Goal: Use online tool/utility

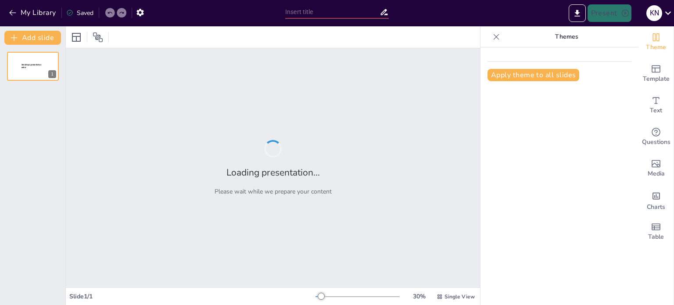
type input "Assessing the Impact of Plants on Soil Erosion: An Experimental Approach"
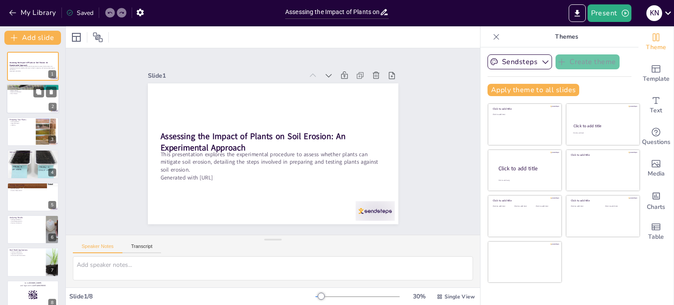
click at [23, 98] on div at bounding box center [33, 99] width 53 height 30
type textarea "The Scientific Method is a structured framework that guides researchers through…"
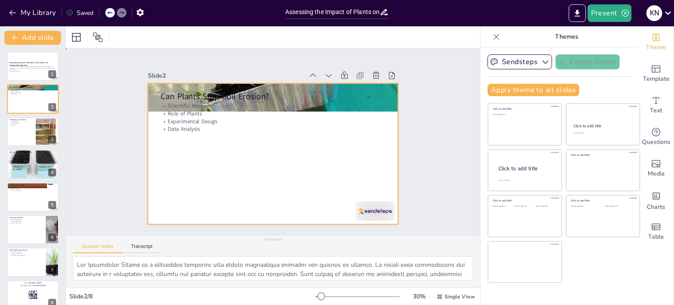
click at [260, 133] on div at bounding box center [275, 130] width 274 height 190
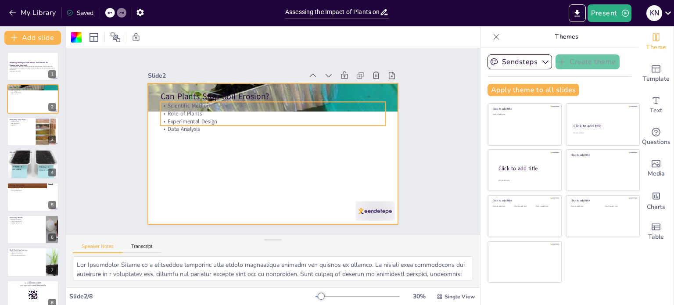
click at [271, 102] on p "Scientific Method" at bounding box center [297, 115] width 173 height 157
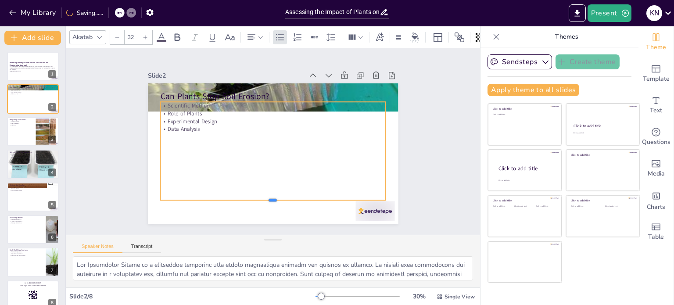
drag, startPoint x: 268, startPoint y: 122, endPoint x: 270, endPoint y: 197, distance: 74.7
click at [270, 197] on div at bounding box center [219, 172] width 119 height 199
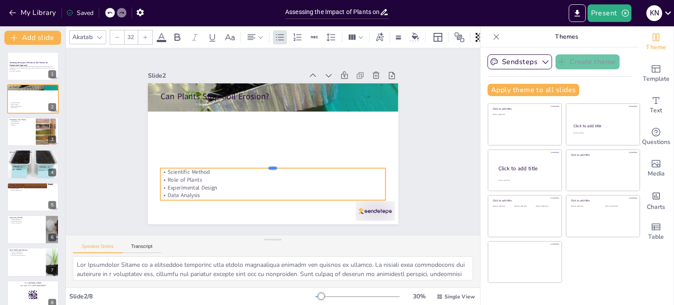
drag, startPoint x: 267, startPoint y: 96, endPoint x: 267, endPoint y: 163, distance: 66.7
click at [267, 158] on div at bounding box center [280, 119] width 216 height 76
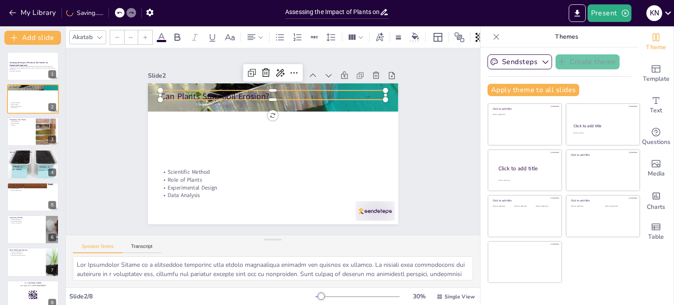
type input "48"
click at [269, 95] on p "Can Plants Stop Soil Erosion?" at bounding box center [299, 105] width 189 height 142
click at [40, 96] on button at bounding box center [38, 92] width 11 height 11
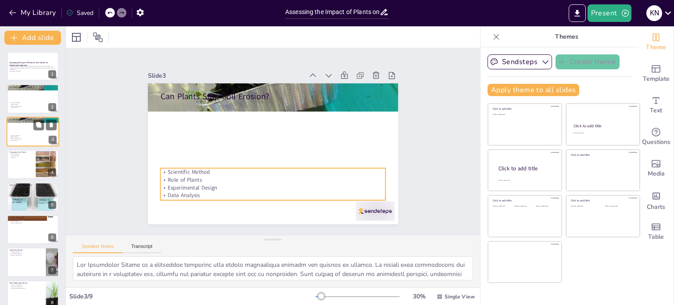
click at [41, 137] on p "Role of Plants" at bounding box center [32, 138] width 47 height 2
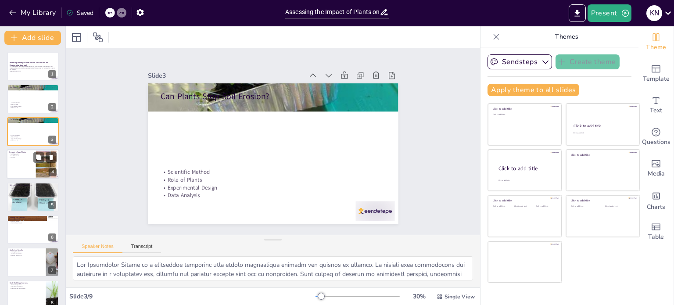
click at [32, 168] on div at bounding box center [33, 164] width 53 height 30
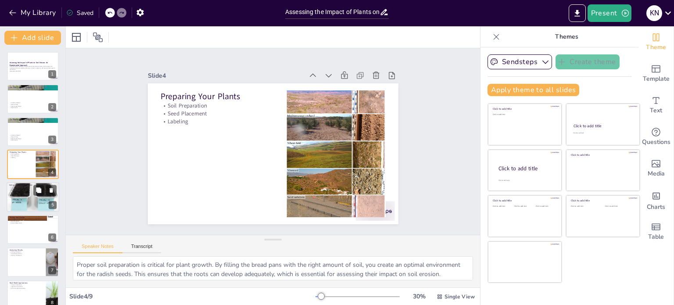
click at [35, 196] on div at bounding box center [33, 197] width 53 height 39
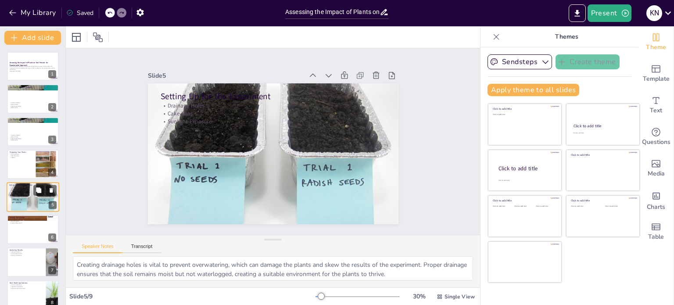
scroll to position [22, 0]
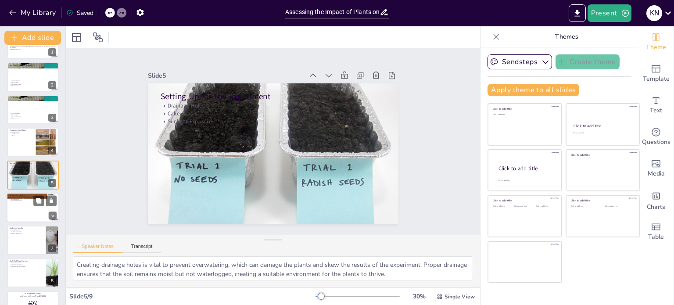
click at [31, 212] on div at bounding box center [33, 208] width 53 height 30
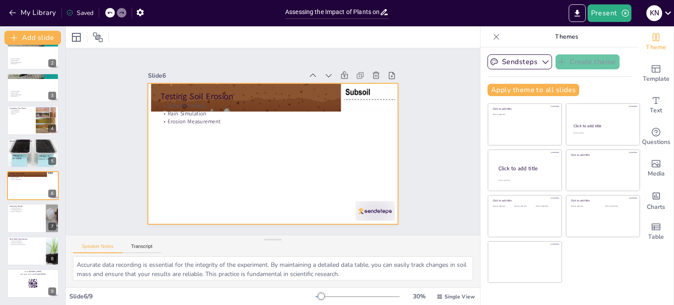
click at [235, 189] on div at bounding box center [285, 143] width 166 height 264
click at [27, 222] on div at bounding box center [33, 219] width 53 height 30
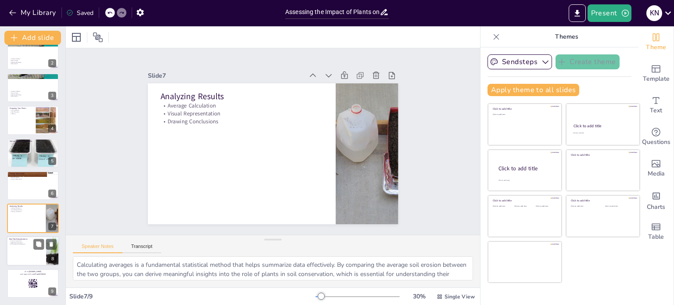
click at [31, 249] on div at bounding box center [33, 251] width 53 height 30
type textarea "Understanding the practical implications of research findings is essential for …"
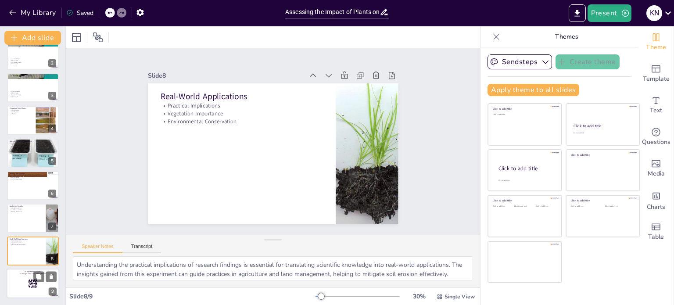
click at [33, 284] on rect at bounding box center [33, 284] width 0 height 0
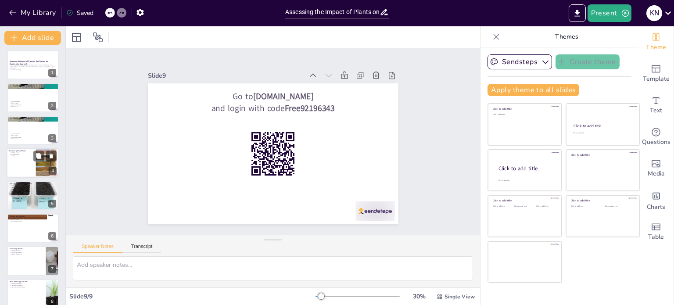
scroll to position [0, 0]
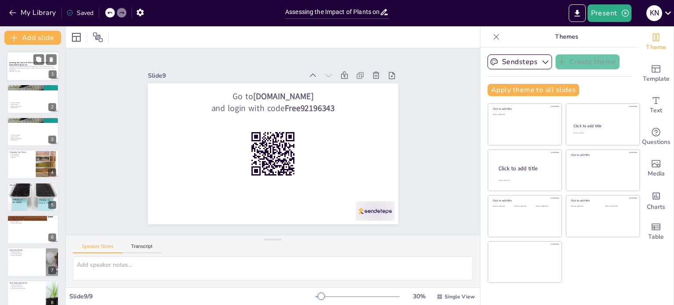
click at [32, 64] on strong "Assessing the Impact of Plants on Soil Erosion: An Experimental Approach" at bounding box center [28, 63] width 39 height 5
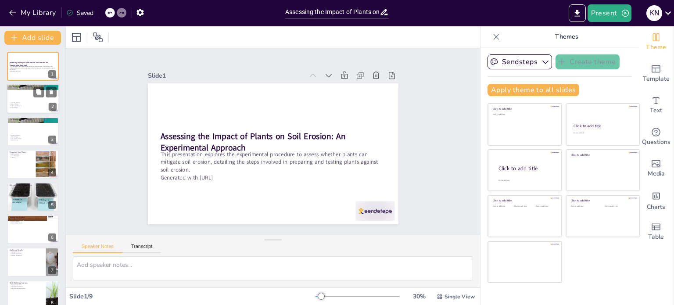
click at [18, 94] on div at bounding box center [33, 99] width 53 height 30
type textarea "The Scientific Method is a structured framework that guides researchers through…"
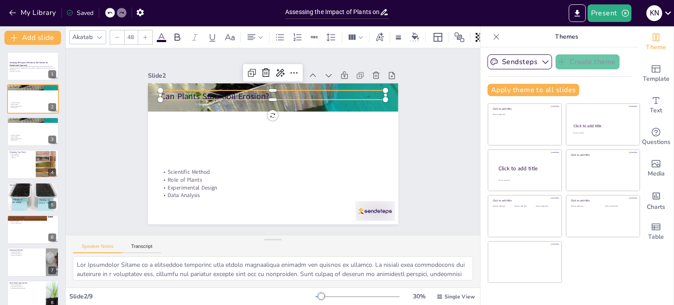
click at [279, 98] on div "Can Plants Stop Soil Erosion? Scientific Method Role of Plants Experimental Des…" at bounding box center [273, 153] width 251 height 141
click at [265, 112] on div "Can Plants Stop Soil Erosion? Scientific Method Role of Plants Experimental Des…" at bounding box center [267, 130] width 288 height 247
click at [265, 112] on div "Can Plants Stop Soil Erosion? Scientific Method Role of Plants Experimental Des…" at bounding box center [261, 144] width 190 height 274
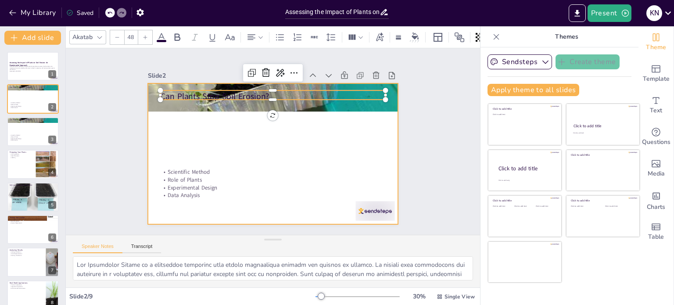
click at [264, 161] on div at bounding box center [261, 139] width 190 height 274
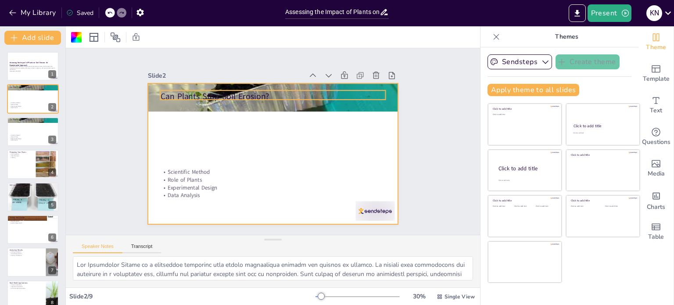
click at [265, 95] on p "Can Plants Stop Soil Erosion?" at bounding box center [236, 167] width 142 height 189
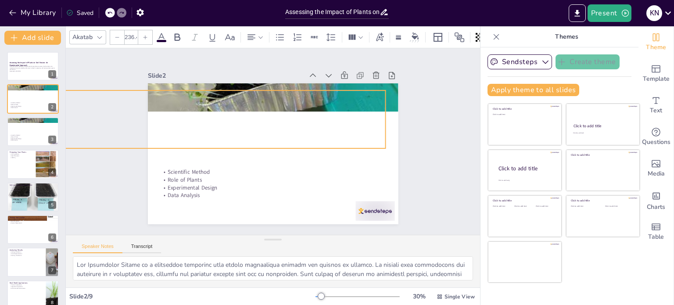
drag, startPoint x: 155, startPoint y: 95, endPoint x: 162, endPoint y: 132, distance: 37.5
click at [162, 132] on div "Can Plants Stop Soil Erosion? Scientific Method Role of Plants Experimental Des…" at bounding box center [279, 131] width 285 height 261
drag, startPoint x: 227, startPoint y: 110, endPoint x: 248, endPoint y: 115, distance: 21.7
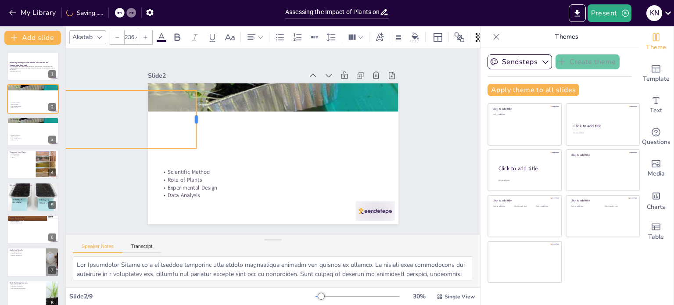
drag, startPoint x: 380, startPoint y: 114, endPoint x: 176, endPoint y: 100, distance: 205.0
click at [197, 98] on div at bounding box center [200, 119] width 7 height 58
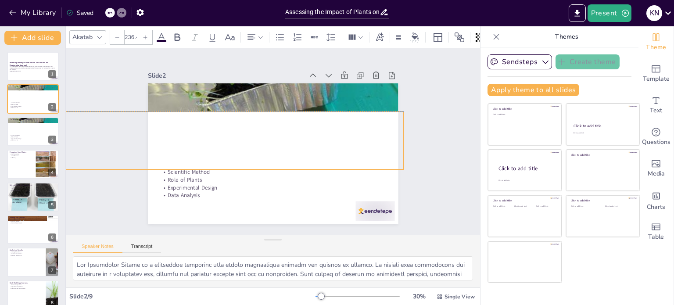
drag, startPoint x: 108, startPoint y: 93, endPoint x: 332, endPoint y: 112, distance: 224.7
click at [332, 112] on div "Slide 1 Assessing the Impact of Plants on Soil Erosion: An Experimental Approac…" at bounding box center [273, 141] width 432 height 229
drag, startPoint x: 397, startPoint y: 135, endPoint x: 321, endPoint y: 136, distance: 75.5
click at [321, 136] on div at bounding box center [323, 111] width 35 height 54
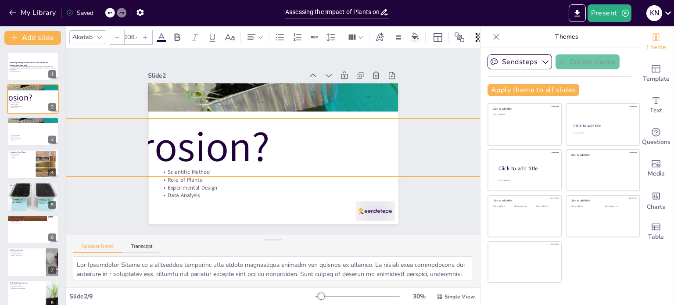
drag, startPoint x: 133, startPoint y: 127, endPoint x: 367, endPoint y: 134, distance: 235.0
click at [367, 134] on div "Slide 1 Assessing the Impact of Plants on Soil Erosion: An Experimental Approac…" at bounding box center [273, 141] width 342 height 293
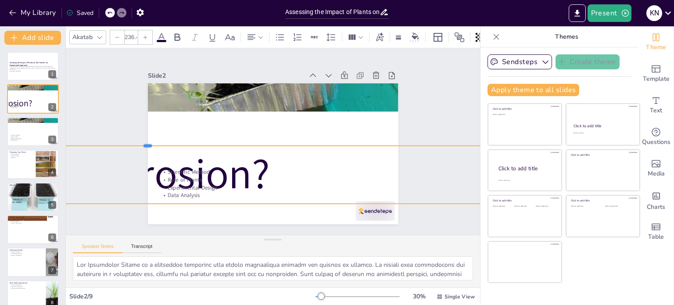
drag, startPoint x: 141, startPoint y: 114, endPoint x: 144, endPoint y: 141, distance: 27.3
click at [144, 141] on div at bounding box center [199, 40] width 493 height 675
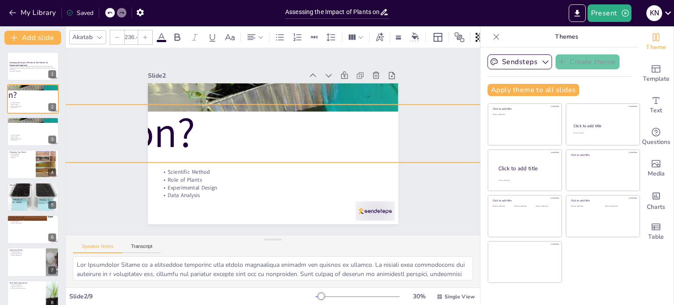
drag, startPoint x: 336, startPoint y: 154, endPoint x: 233, endPoint y: 114, distance: 110.2
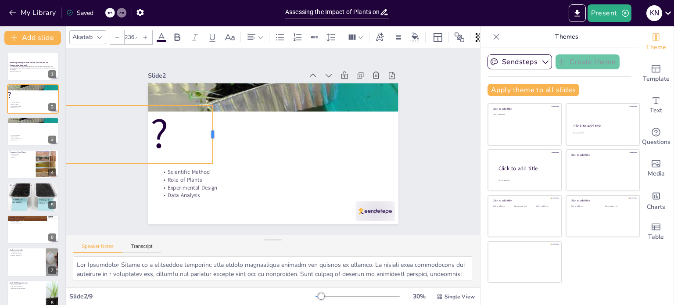
drag, startPoint x: 455, startPoint y: 131, endPoint x: 203, endPoint y: 131, distance: 252.0
click at [203, 137] on div at bounding box center [220, 164] width 35 height 54
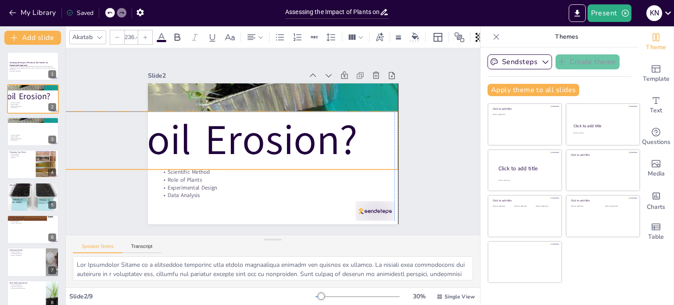
drag, startPoint x: 170, startPoint y: 135, endPoint x: 359, endPoint y: 142, distance: 188.9
click at [359, 142] on p "Can Plants Stop Soil Erosion?" at bounding box center [306, 301] width 176 height 576
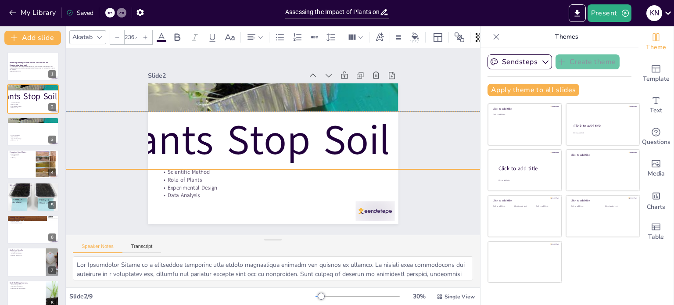
drag, startPoint x: 108, startPoint y: 133, endPoint x: 298, endPoint y: 136, distance: 191.0
click at [311, 136] on div "Slide 1 Assessing the Impact of Plants on Soil Erosion: An Experimental Approac…" at bounding box center [273, 141] width 369 height 452
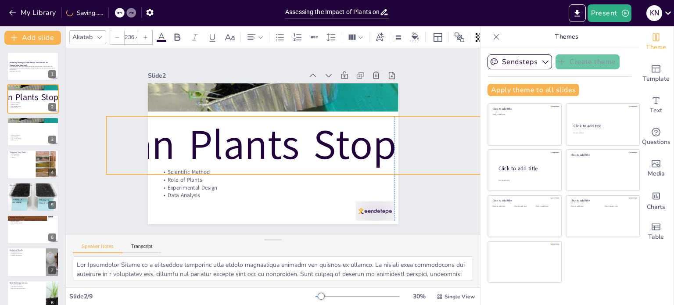
drag, startPoint x: 214, startPoint y: 137, endPoint x: 363, endPoint y: 141, distance: 149.7
click at [362, 141] on p "Can Plants Stop Soil Erosion?" at bounding box center [153, 163] width 576 height 176
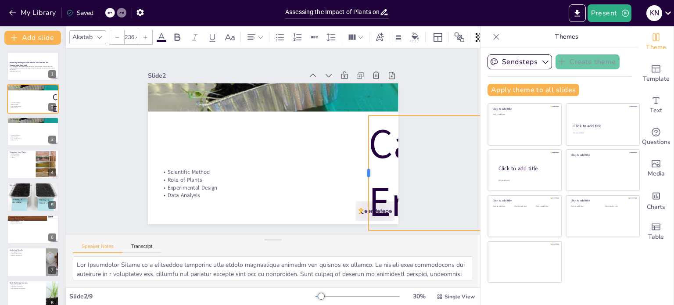
drag, startPoint x: 165, startPoint y: 140, endPoint x: 361, endPoint y: 150, distance: 196.0
click at [361, 53] on div at bounding box center [304, 49] width 115 height 7
click at [395, 139] on div "Slide 1 Assessing the Impact of Plants on Soil Erosion: An Experimental Approac…" at bounding box center [273, 141] width 340 height 310
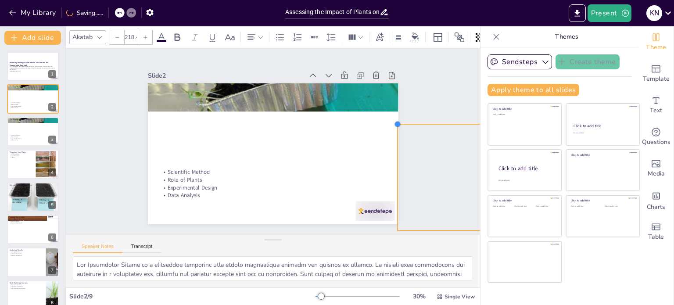
drag, startPoint x: 362, startPoint y: 115, endPoint x: 391, endPoint y: 154, distance: 48.3
click at [344, 154] on div "Can Plants Stop Soil Erosion? Scientific Method Role of Plants Experimental Des…" at bounding box center [261, 140] width 166 height 264
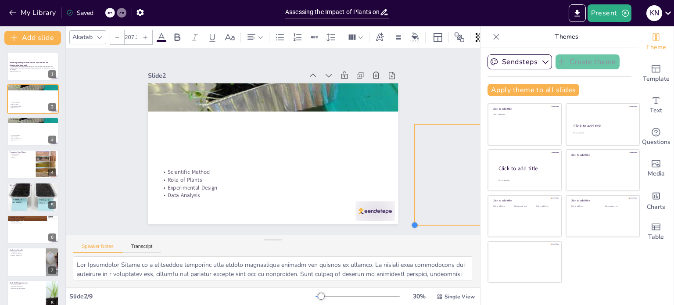
type input "206.2"
drag, startPoint x: 391, startPoint y: 225, endPoint x: 411, endPoint y: 195, distance: 36.2
click at [411, 196] on div "Slide 1 Assessing the Impact of Plants on Soil Erosion: An Experimental Approac…" at bounding box center [273, 141] width 300 height 165
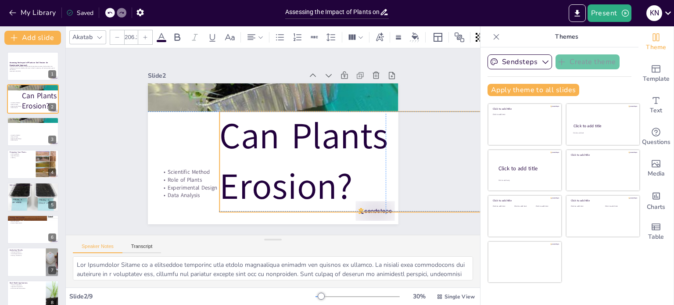
drag, startPoint x: 423, startPoint y: 163, endPoint x: 225, endPoint y: 152, distance: 198.7
click at [225, 152] on div "Slide 1 Assessing the Impact of Plants on Soil Erosion: An Experimental Approac…" at bounding box center [273, 141] width 414 height 187
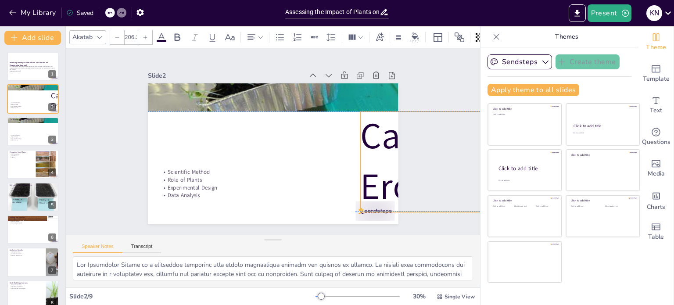
drag, startPoint x: 214, startPoint y: 158, endPoint x: 355, endPoint y: 157, distance: 140.9
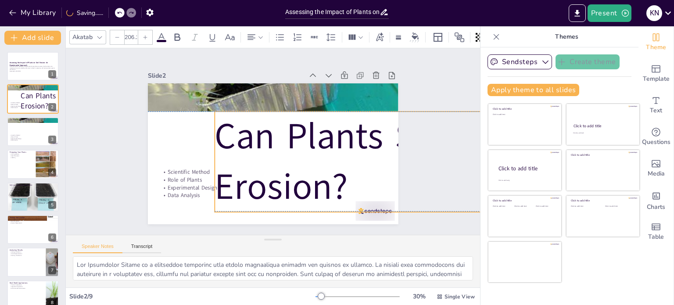
drag, startPoint x: 407, startPoint y: 143, endPoint x: 262, endPoint y: 145, distance: 145.3
click at [262, 145] on div "Slide 1 Assessing the Impact of Plants on Soil Erosion: An Experimental Approac…" at bounding box center [273, 141] width 224 height 327
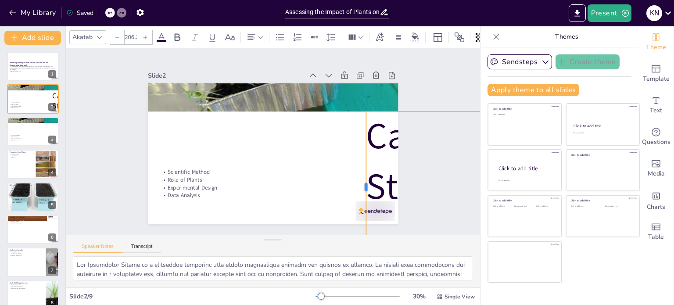
drag, startPoint x: 207, startPoint y: 157, endPoint x: 358, endPoint y: 163, distance: 151.1
click at [358, 163] on div at bounding box center [374, 136] width 82 height 134
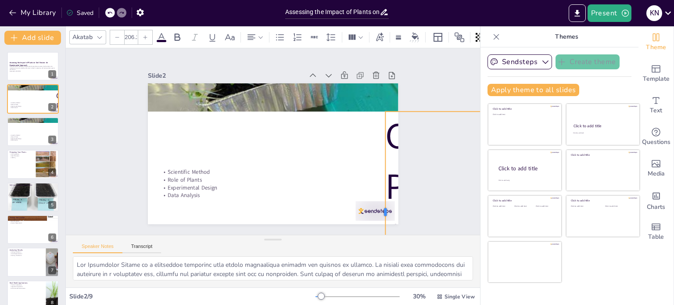
drag, startPoint x: 359, startPoint y: 182, endPoint x: 384, endPoint y: 164, distance: 30.8
click at [378, 164] on div "Can Plants Stop Soil Erosion? Scientific Method Role of Plants Experimental Des…" at bounding box center [262, 147] width 231 height 286
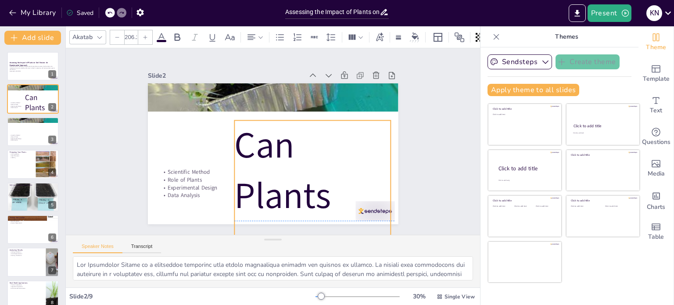
drag, startPoint x: 457, startPoint y: 115, endPoint x: 301, endPoint y: 124, distance: 157.0
click at [301, 124] on div "Slide 1 Assessing the Impact of Plants on Soil Erosion: An Experimental Approac…" at bounding box center [273, 142] width 452 height 306
click at [31, 65] on p "Assessing the Impact of Plants on Soil Erosion: An Experimental Approach" at bounding box center [32, 63] width 47 height 5
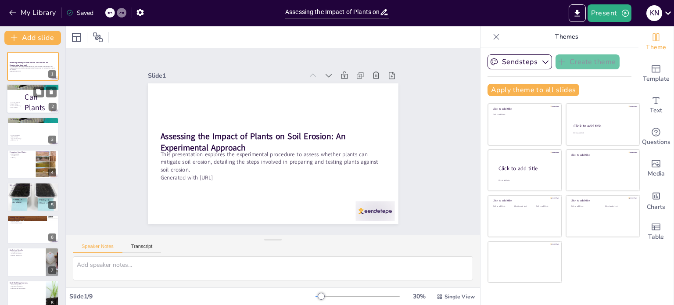
click at [40, 104] on p "Role of Plants" at bounding box center [32, 105] width 47 height 2
type textarea "The Scientific Method is a structured framework that guides researchers through…"
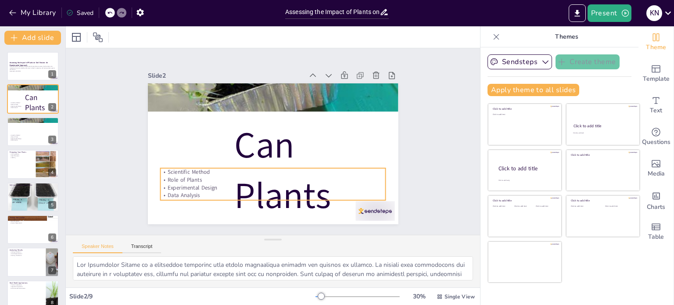
click at [295, 166] on p "Scientific Method" at bounding box center [245, 154] width 99 height 209
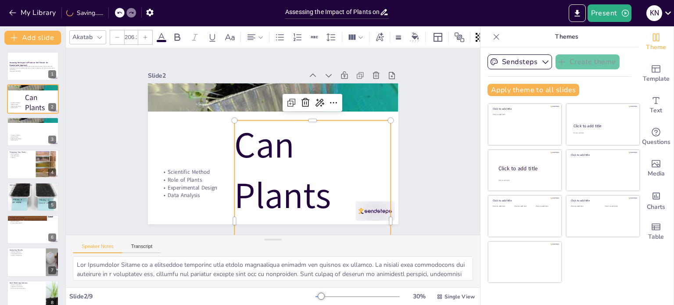
click at [253, 130] on p "Can Plants Stop Soil Erosion?" at bounding box center [232, 220] width 255 height 245
click at [165, 106] on div at bounding box center [160, 101] width 10 height 10
drag, startPoint x: 382, startPoint y: 117, endPoint x: 284, endPoint y: 99, distance: 99.5
click at [309, 131] on icon at bounding box center [316, 138] width 14 height 14
type input "206.2"
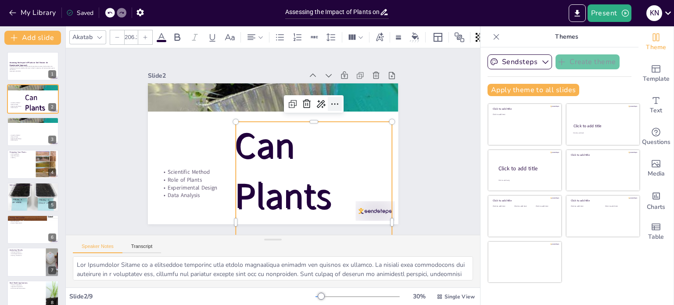
click at [335, 155] on icon at bounding box center [342, 162] width 15 height 15
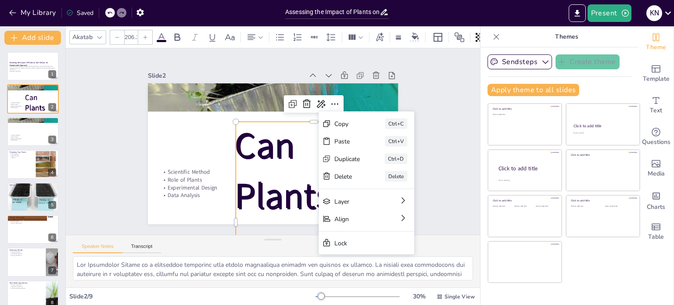
click at [161, 111] on div "Slide 1 Assessing the Impact of Plants on Soil Erosion: An Experimental Approac…" at bounding box center [273, 141] width 224 height 327
